Goal: Task Accomplishment & Management: Use online tool/utility

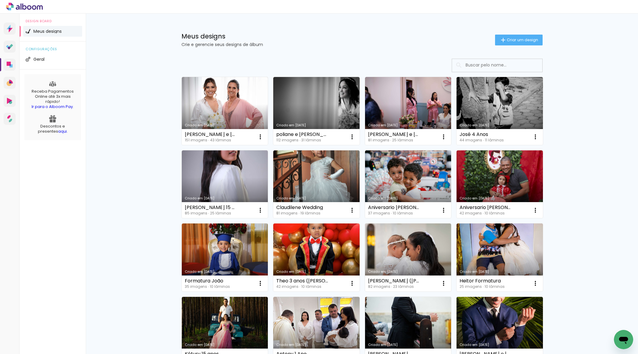
click at [140, 93] on div "Meus designs Crie e gerencie seus designs de álbum Criar um design Criado em 10…" at bounding box center [362, 334] width 552 height 640
click at [394, 108] on link "Criado em [DATE]" at bounding box center [408, 111] width 86 height 68
